Goal: Task Accomplishment & Management: Use online tool/utility

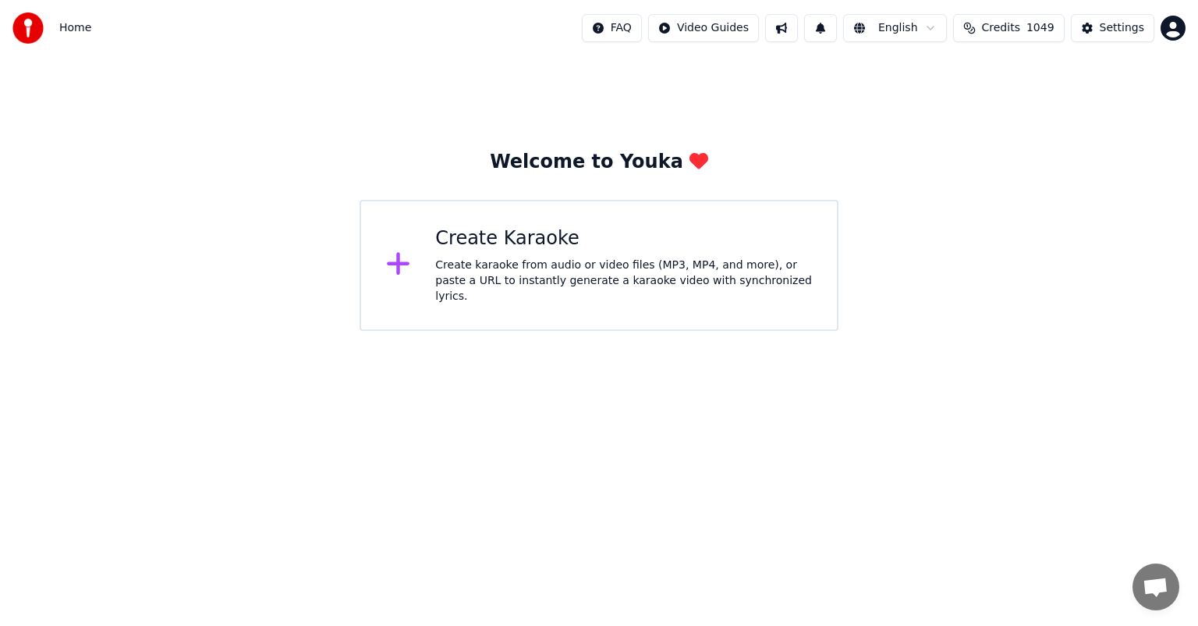
click at [1020, 27] on span "Credits" at bounding box center [1001, 28] width 38 height 16
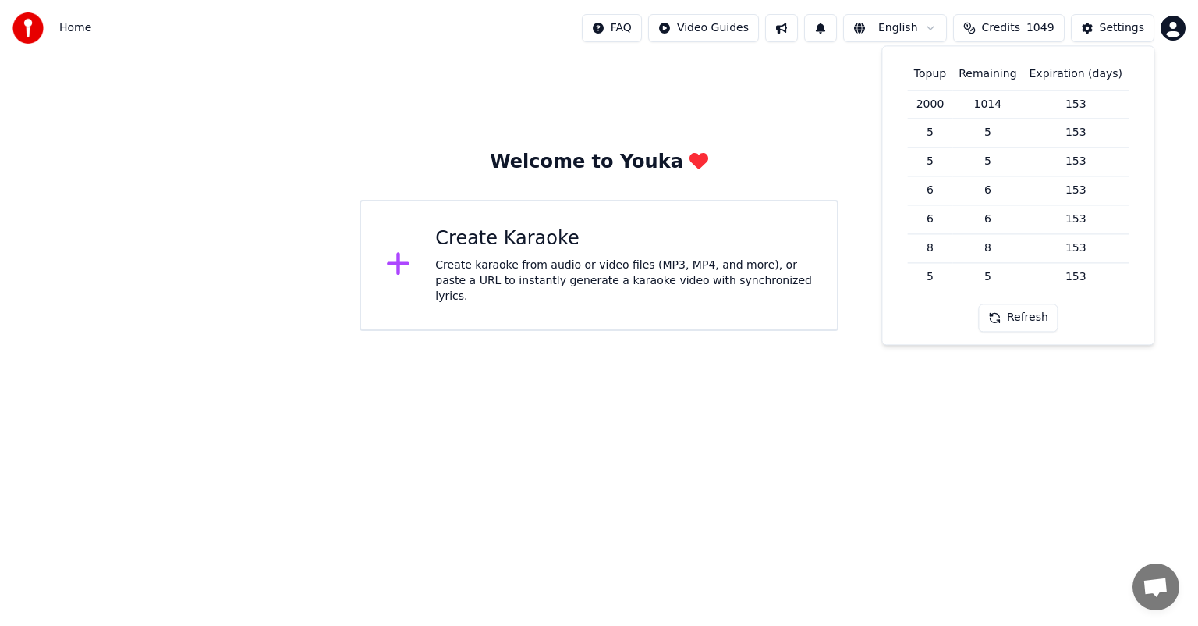
click at [1020, 27] on span "Credits" at bounding box center [1001, 28] width 38 height 16
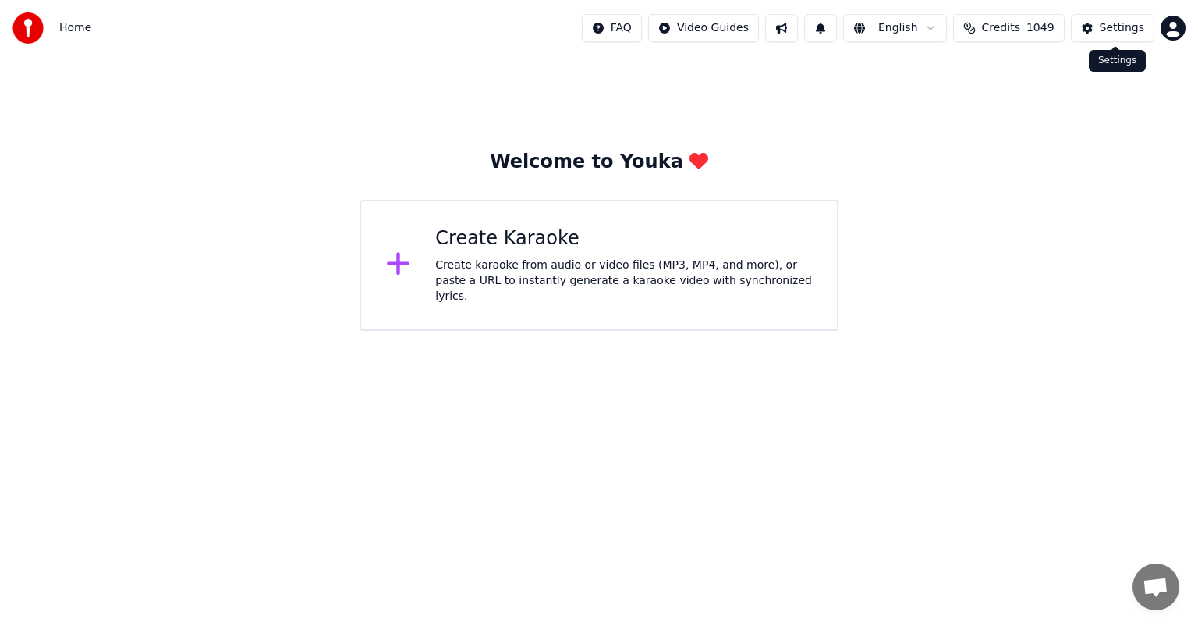
click at [1139, 20] on div "Settings" at bounding box center [1122, 28] width 44 height 16
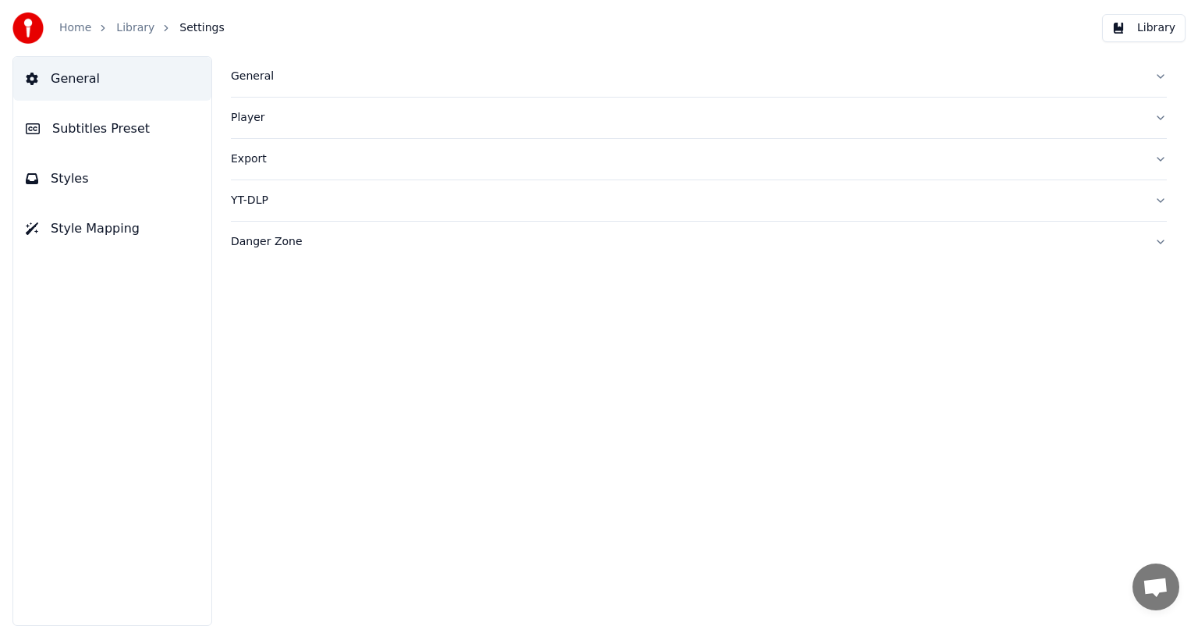
click at [252, 161] on div "Export" at bounding box center [686, 159] width 911 height 16
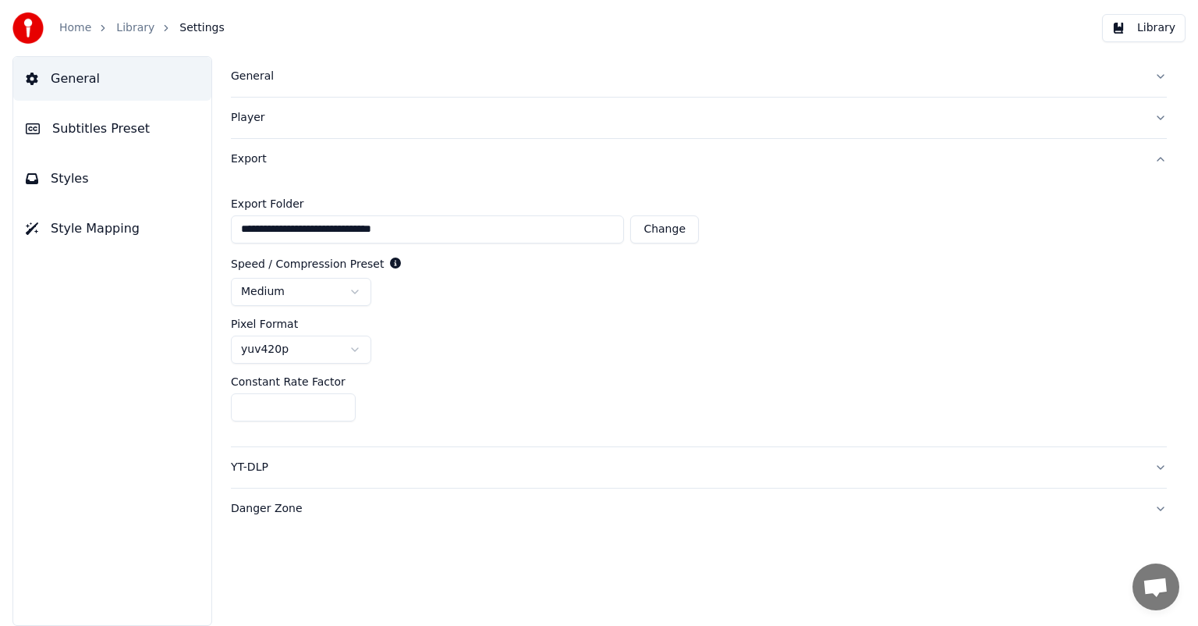
click at [252, 161] on div "Export" at bounding box center [686, 159] width 911 height 16
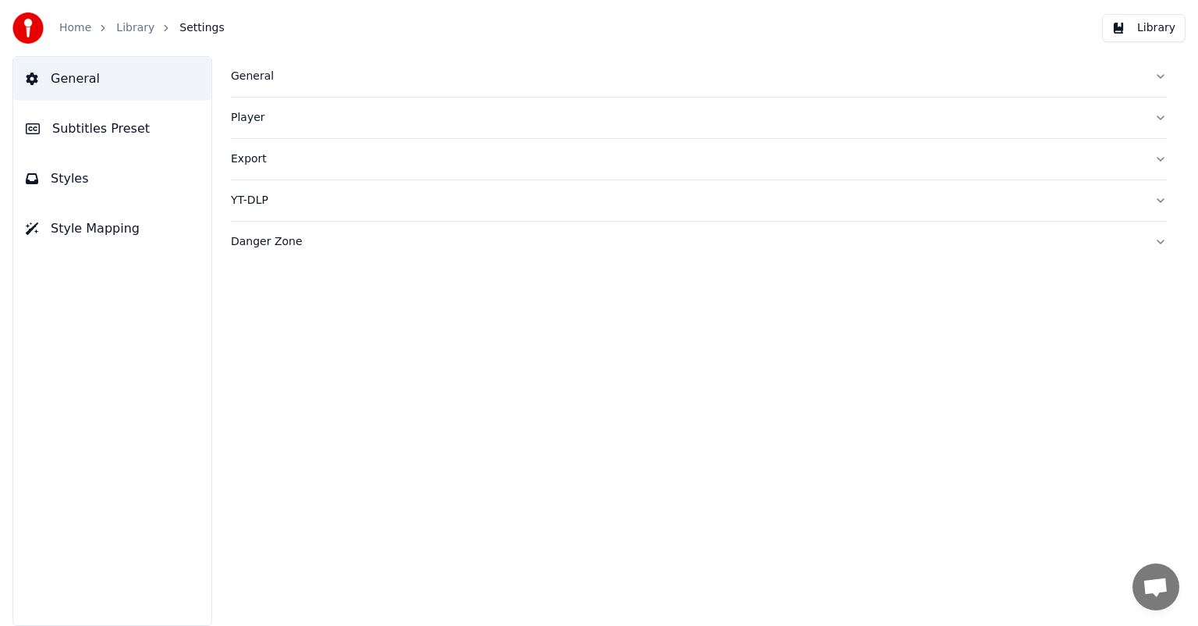
click at [262, 211] on button "YT-DLP" at bounding box center [699, 200] width 936 height 41
click at [266, 240] on div "Danger Zone" at bounding box center [686, 242] width 911 height 16
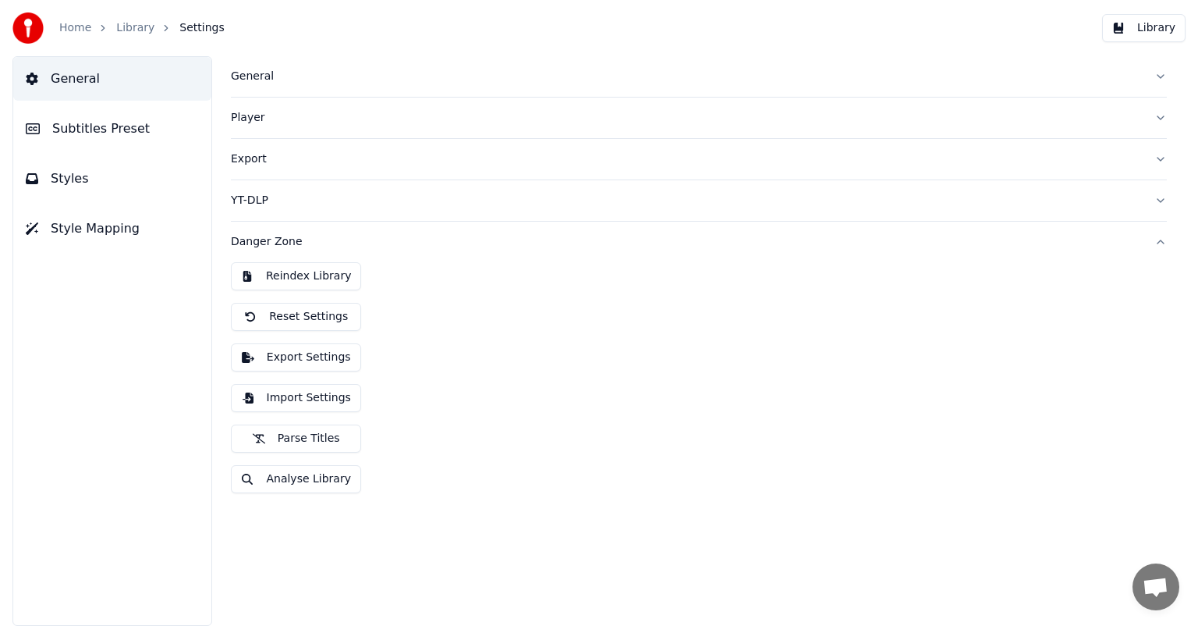
click at [266, 240] on div "Danger Zone" at bounding box center [686, 242] width 911 height 16
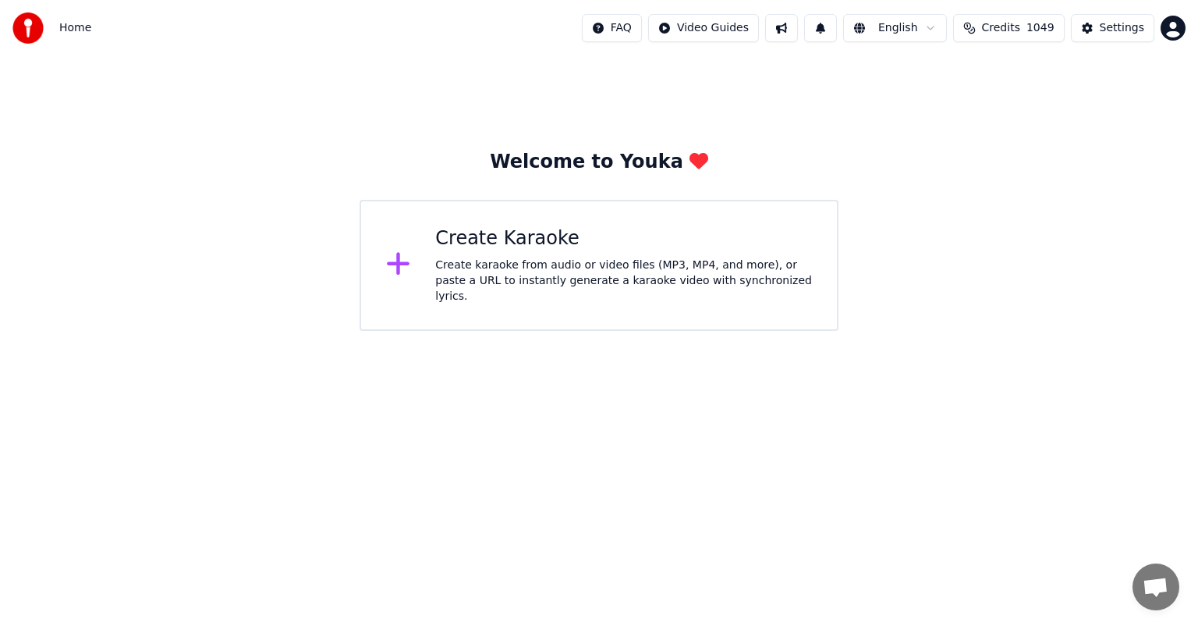
click at [678, 281] on div "Create karaoke from audio or video files (MP3, MP4, and more), or paste a URL t…" at bounding box center [623, 280] width 377 height 47
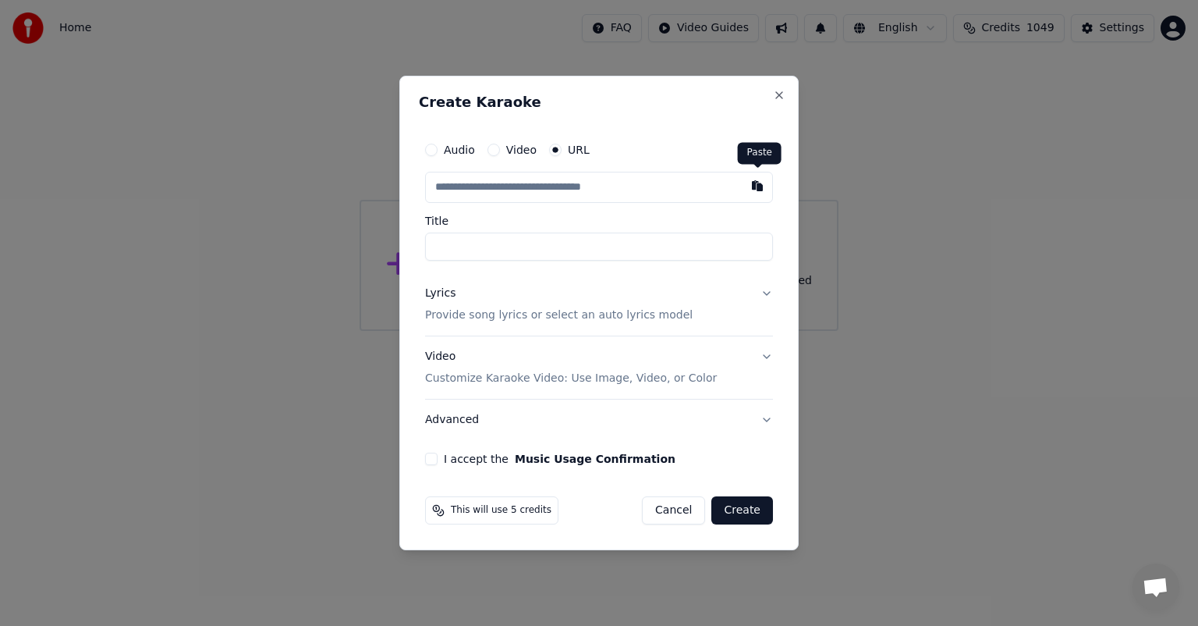
click at [760, 185] on button "button" at bounding box center [757, 186] width 31 height 28
type input "**********"
click at [765, 294] on button "Lyrics Provide song lyrics or select an auto lyrics model" at bounding box center [599, 304] width 348 height 62
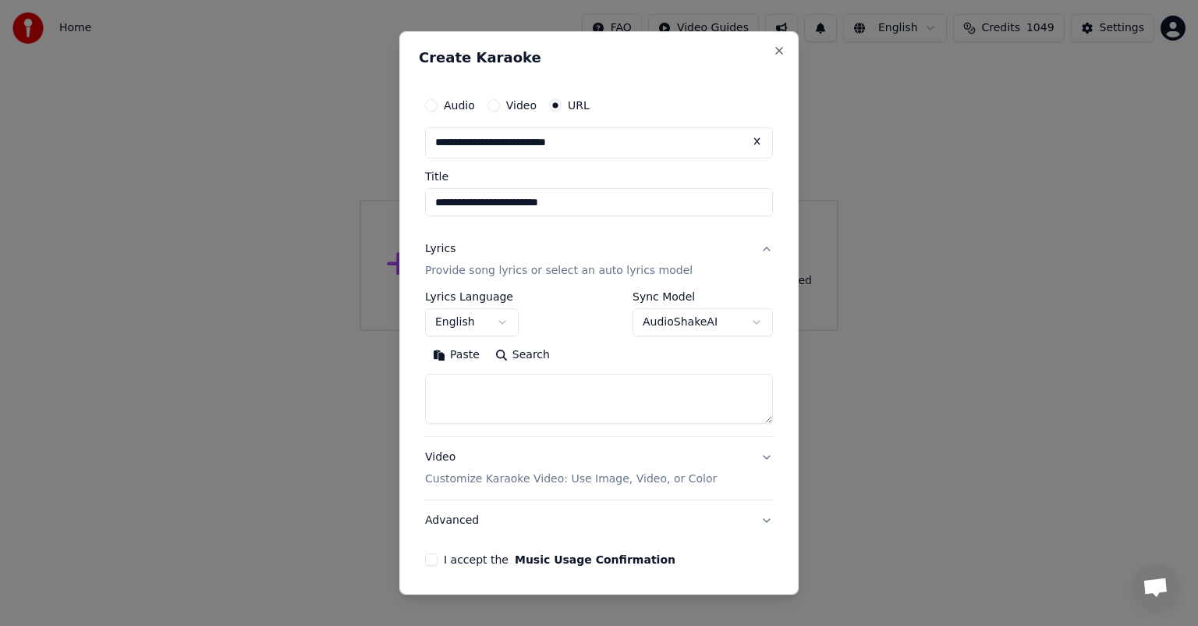
click at [518, 356] on button "Search" at bounding box center [523, 354] width 70 height 25
type textarea "**********"
click at [743, 321] on body "**********" at bounding box center [599, 165] width 1198 height 331
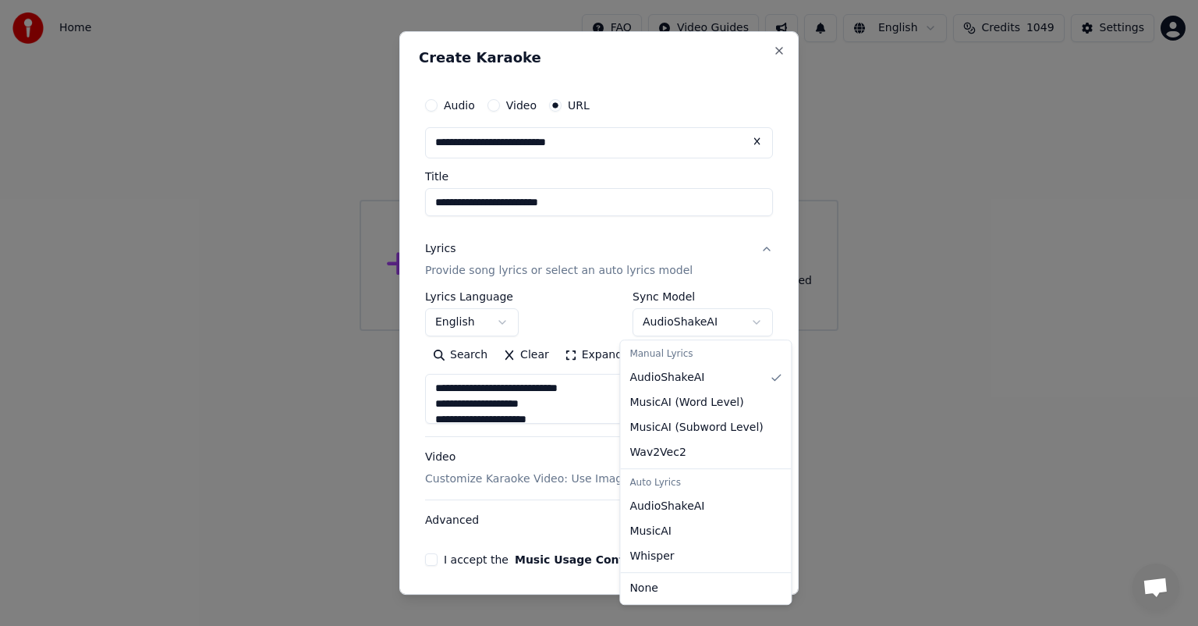
select select "**********"
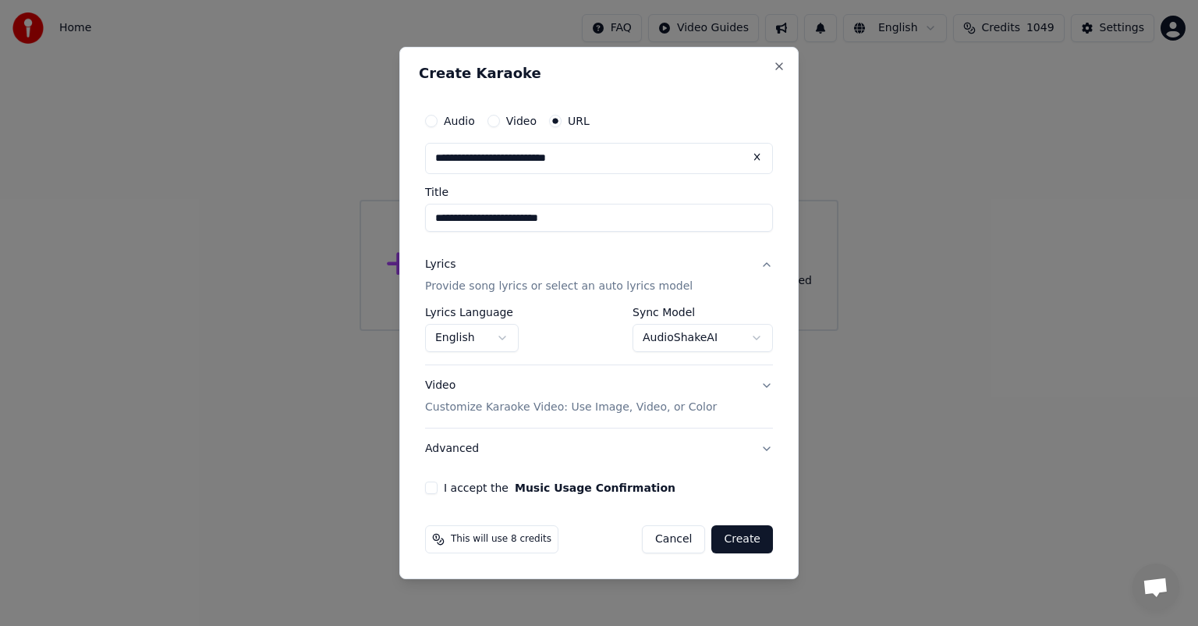
click at [428, 488] on button "I accept the Music Usage Confirmation" at bounding box center [431, 487] width 12 height 12
click at [748, 541] on button "Create" at bounding box center [742, 539] width 62 height 28
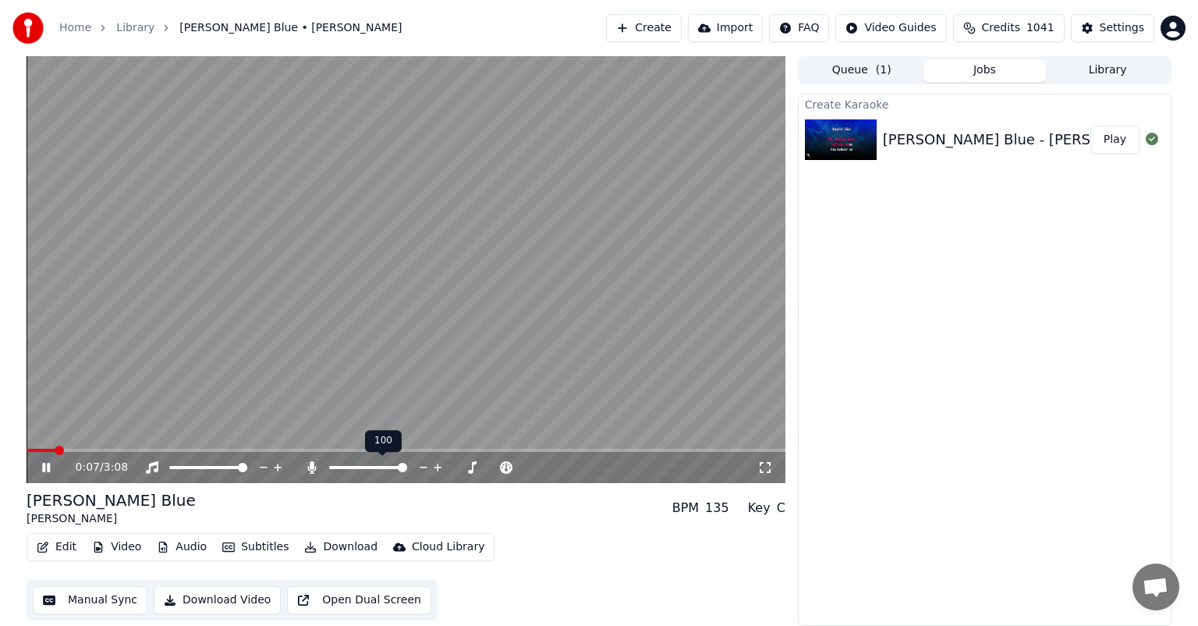
click at [407, 472] on span at bounding box center [402, 467] width 9 height 9
click at [397, 467] on span at bounding box center [396, 467] width 9 height 9
click at [333, 548] on button "Download" at bounding box center [341, 547] width 86 height 22
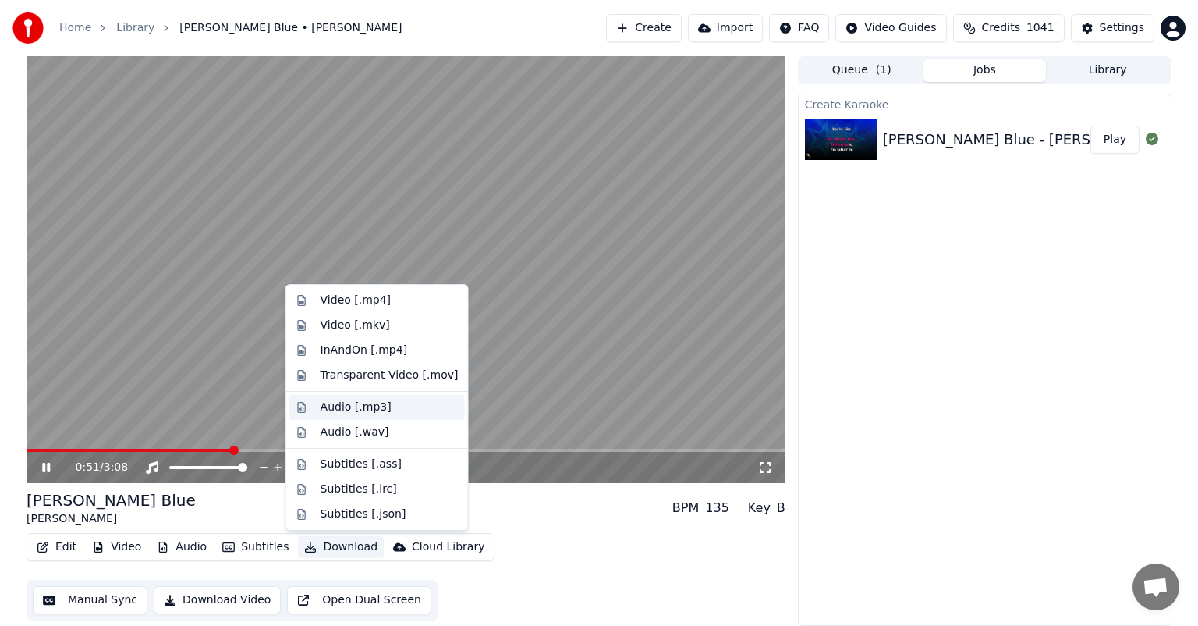
click at [353, 405] on div "Audio [.mp3]" at bounding box center [356, 407] width 71 height 16
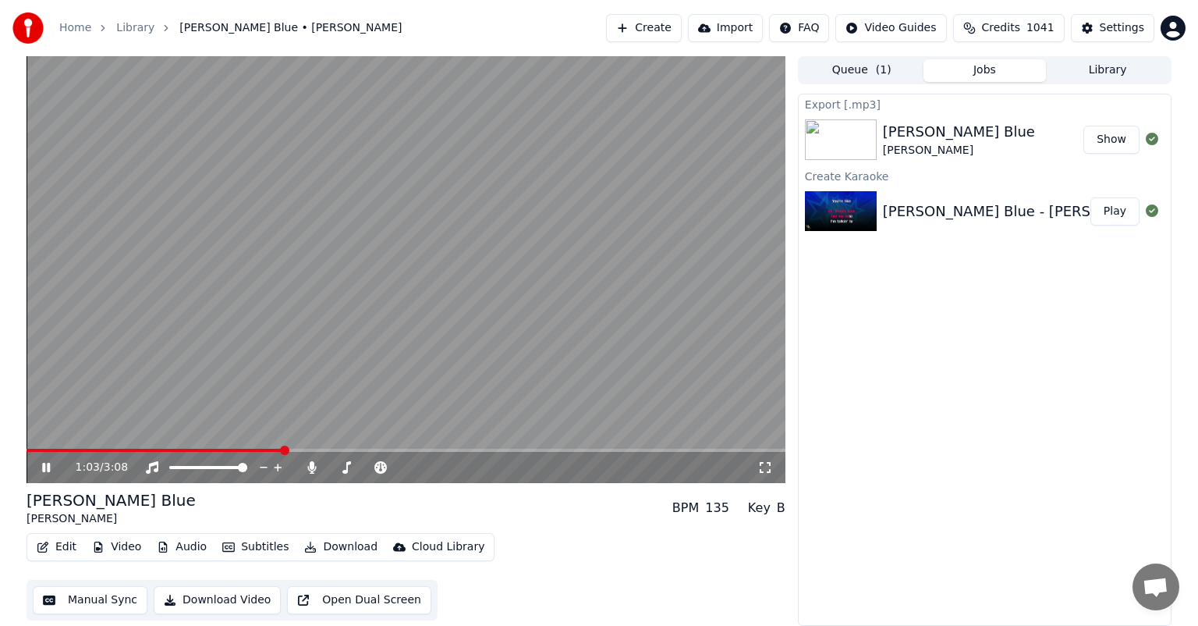
click at [1111, 140] on button "Show" at bounding box center [1112, 140] width 56 height 28
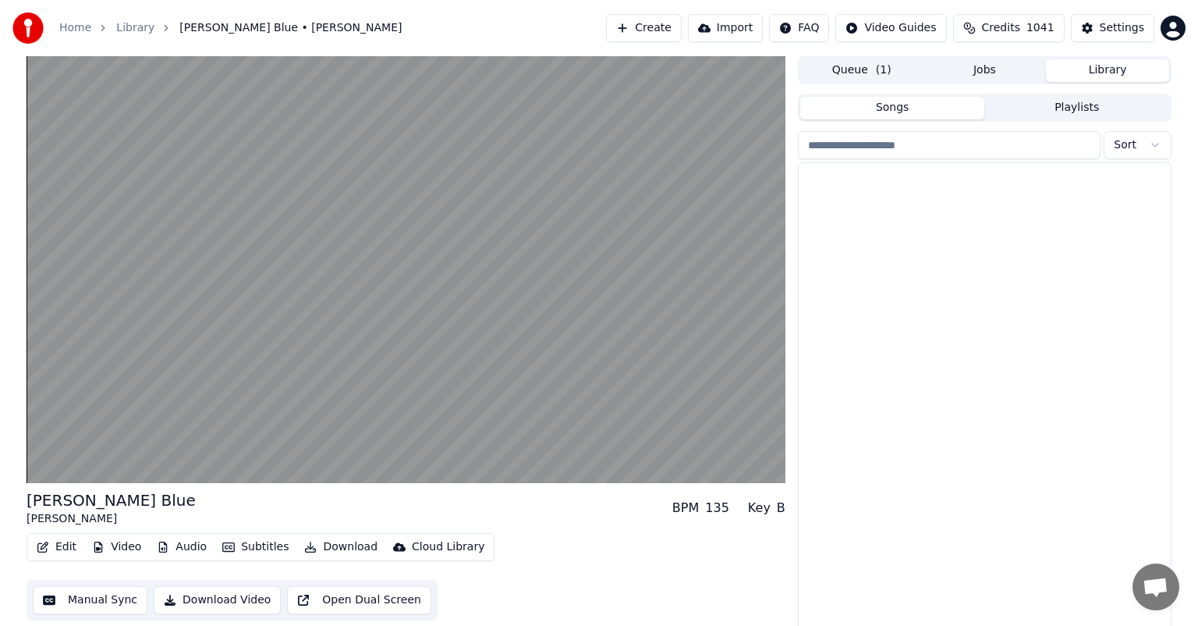
click at [1119, 72] on button "Library" at bounding box center [1107, 70] width 123 height 23
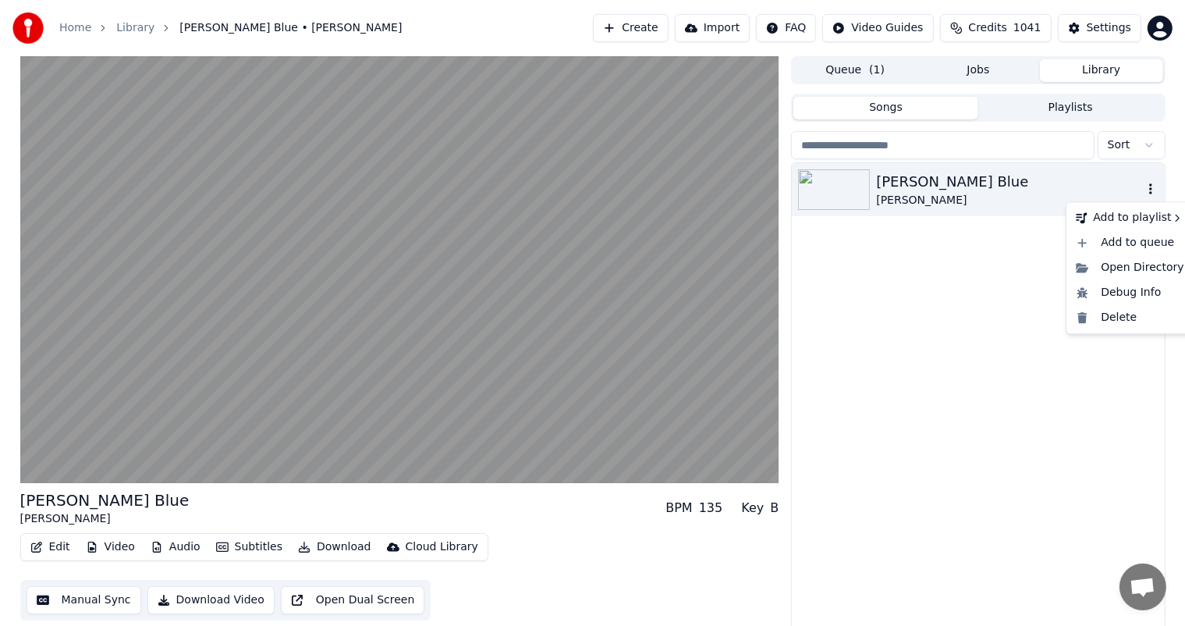
click at [1153, 188] on icon "button" at bounding box center [1151, 189] width 16 height 12
click at [1114, 315] on div "Delete" at bounding box center [1130, 317] width 120 height 25
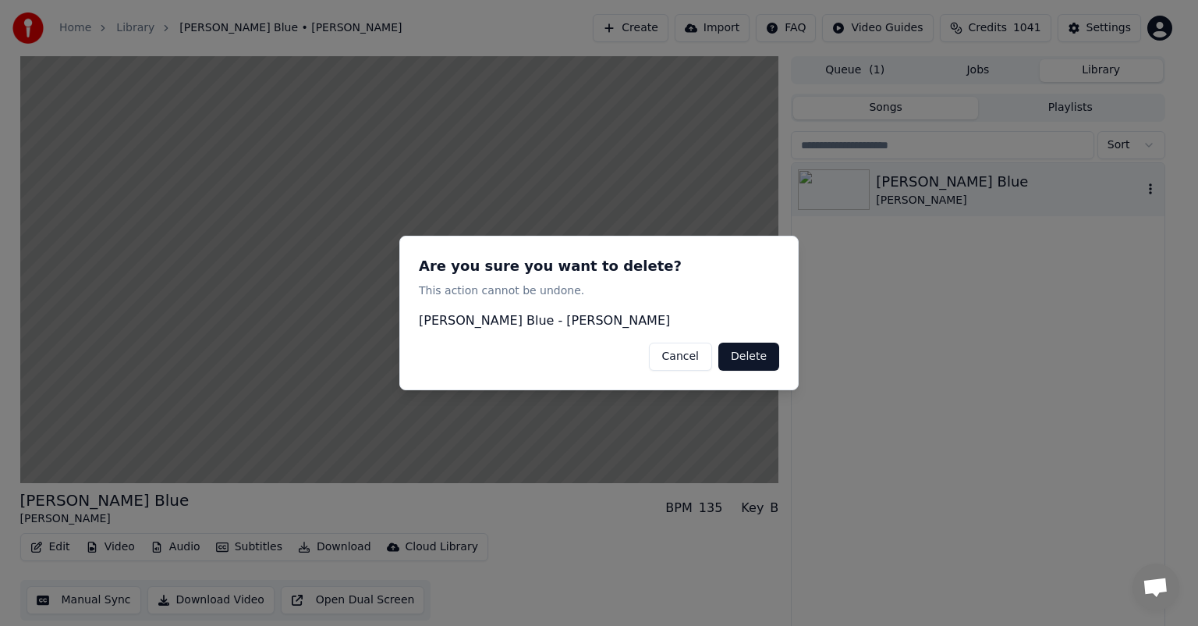
click at [737, 364] on button "Delete" at bounding box center [749, 356] width 61 height 28
